Goal: Task Accomplishment & Management: Use online tool/utility

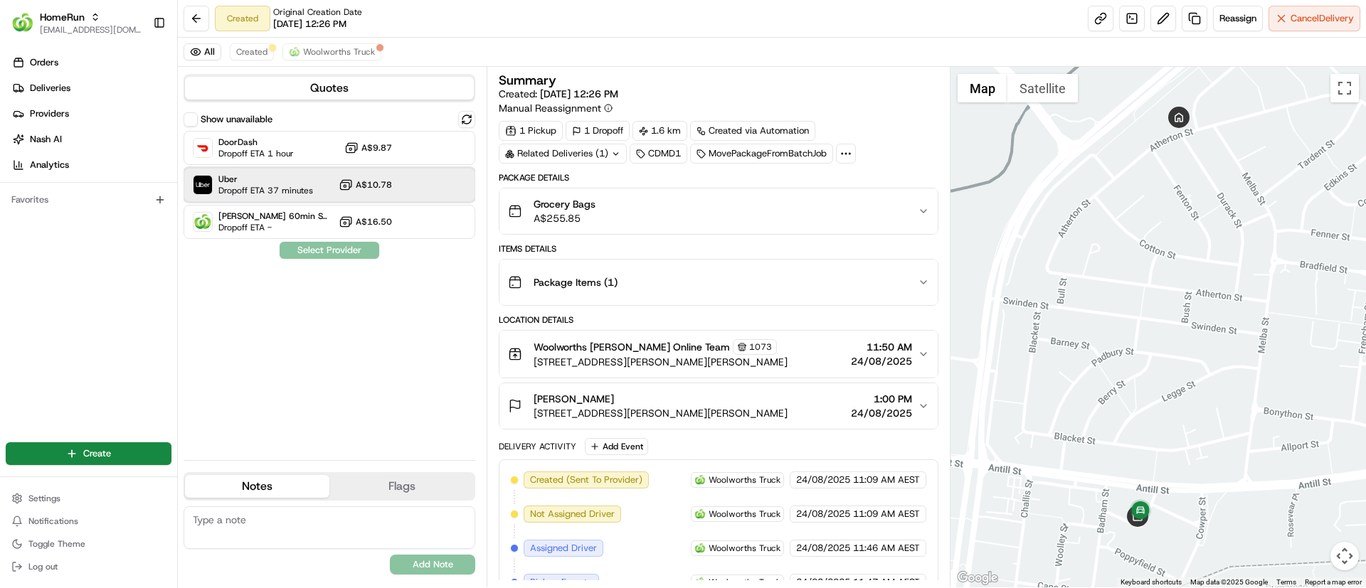
click at [241, 184] on span "Uber" at bounding box center [265, 179] width 95 height 11
click at [305, 251] on button "Assign Provider" at bounding box center [329, 250] width 101 height 17
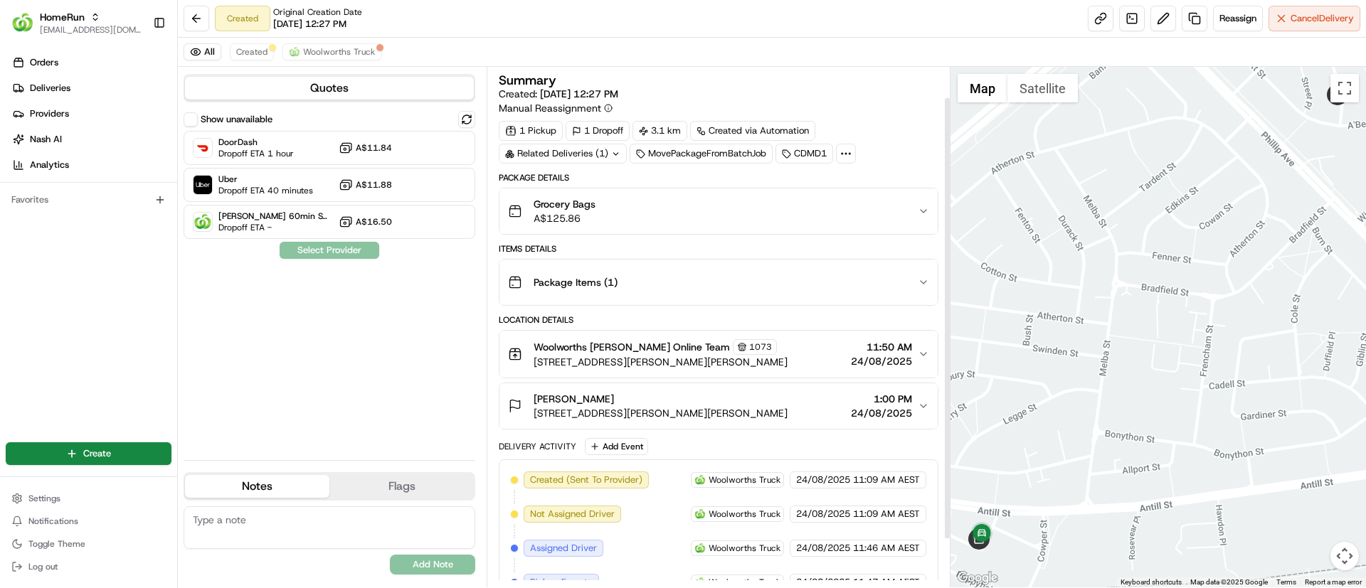
scroll to position [91, 0]
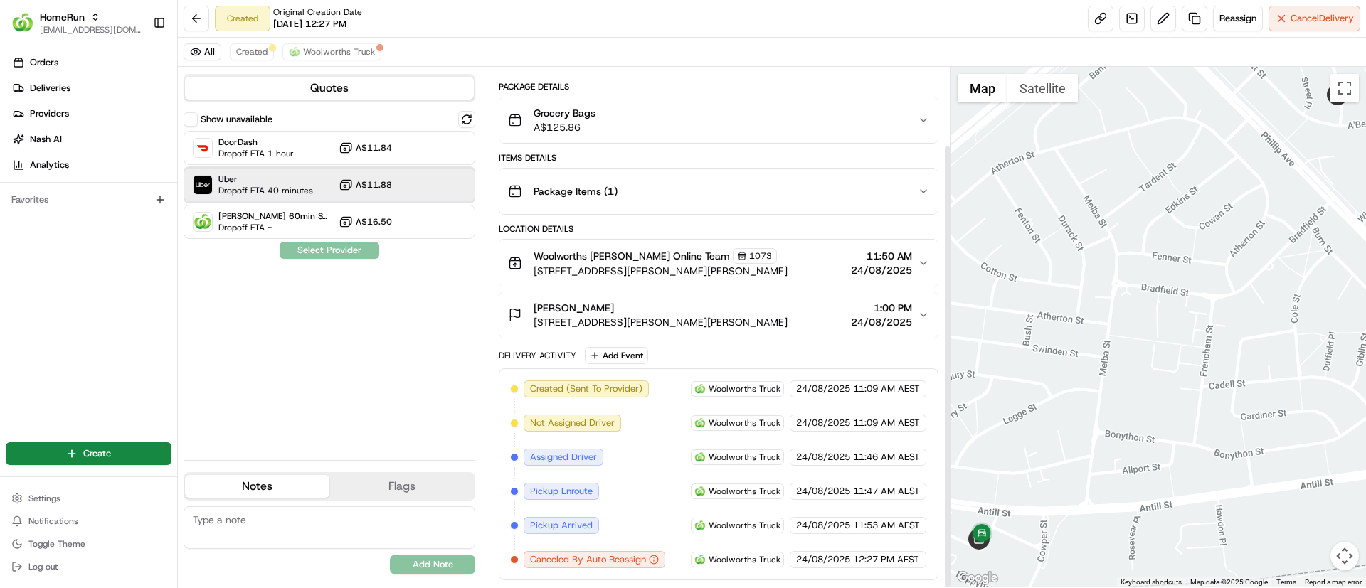
click at [303, 187] on span "Dropoff ETA 40 minutes" at bounding box center [265, 190] width 95 height 11
click at [316, 251] on button "Assign Provider" at bounding box center [329, 250] width 101 height 17
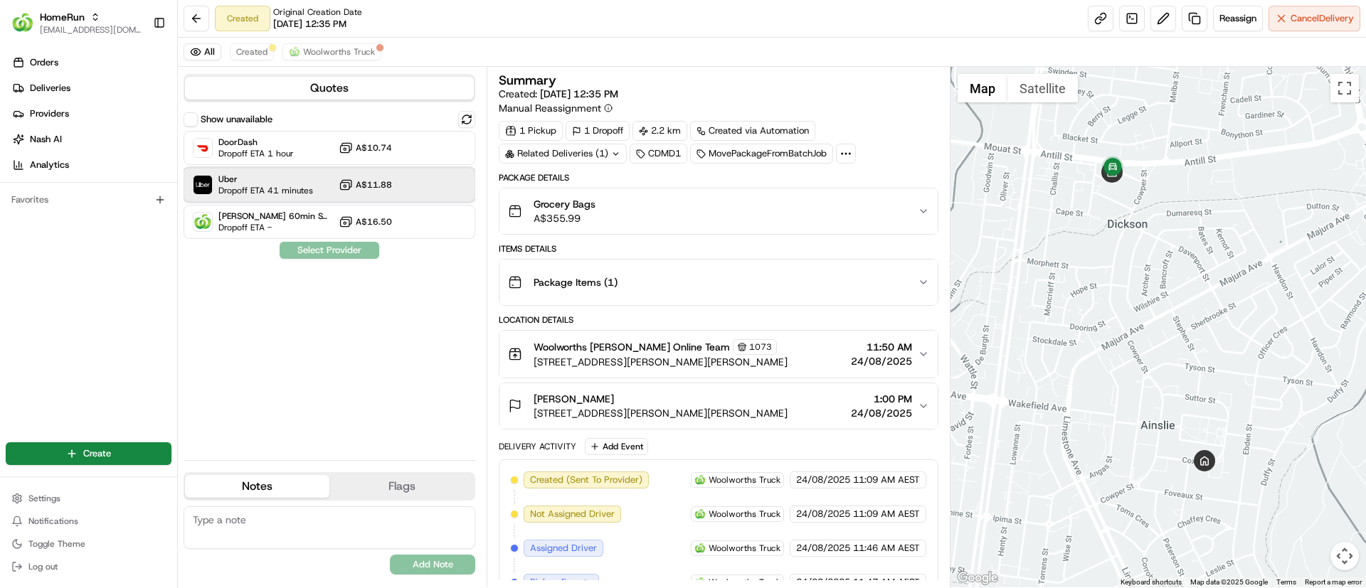
click at [306, 184] on span "Uber" at bounding box center [265, 179] width 95 height 11
click at [314, 245] on button "Assign Provider" at bounding box center [329, 250] width 101 height 17
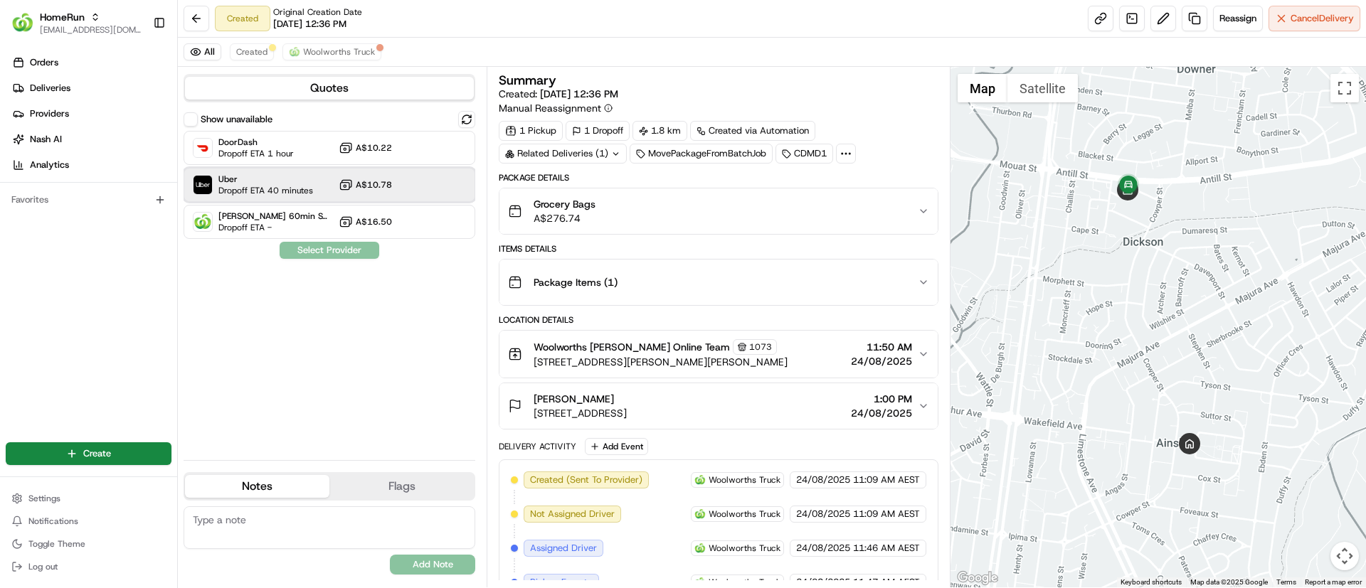
click at [229, 181] on span "Uber" at bounding box center [265, 179] width 95 height 11
click at [307, 246] on button "Assign Provider" at bounding box center [329, 250] width 101 height 17
